Goal: Task Accomplishment & Management: Complete application form

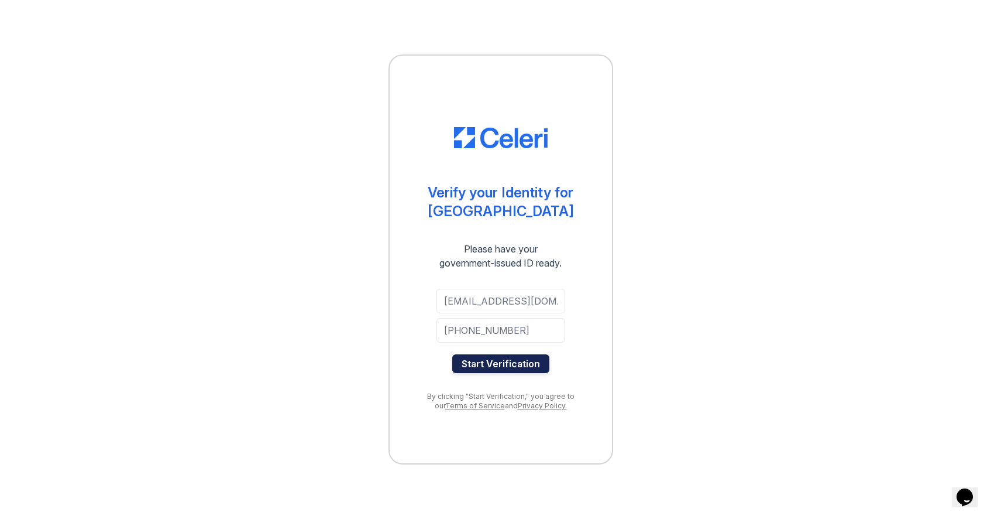
drag, startPoint x: 486, startPoint y: 355, endPoint x: 493, endPoint y: 365, distance: 12.1
click at [486, 356] on button "Start Verification" at bounding box center [500, 363] width 97 height 19
